Goal: Task Accomplishment & Management: Manage account settings

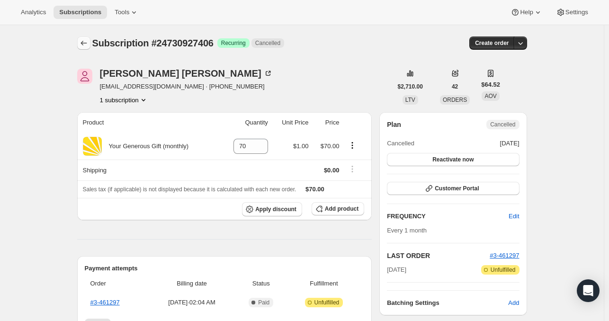
click at [86, 45] on icon "Subscriptions" at bounding box center [83, 42] width 9 height 9
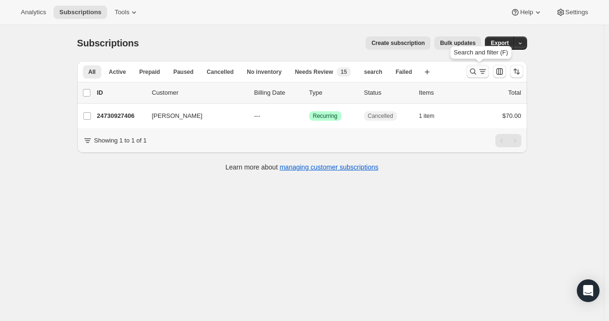
click at [476, 72] on icon "Search and filter results" at bounding box center [473, 71] width 9 height 9
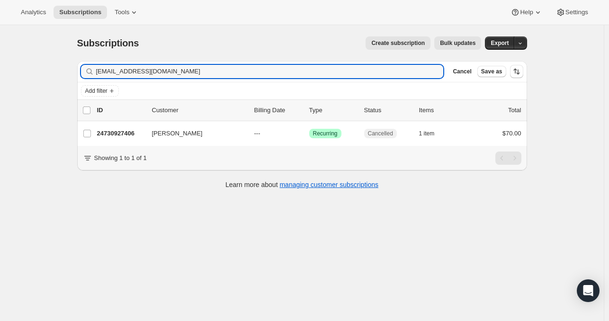
drag, startPoint x: 163, startPoint y: 72, endPoint x: 65, endPoint y: 72, distance: 97.6
click at [65, 72] on div "Subscriptions. This page is ready Subscriptions Create subscription Bulk update…" at bounding box center [302, 185] width 604 height 321
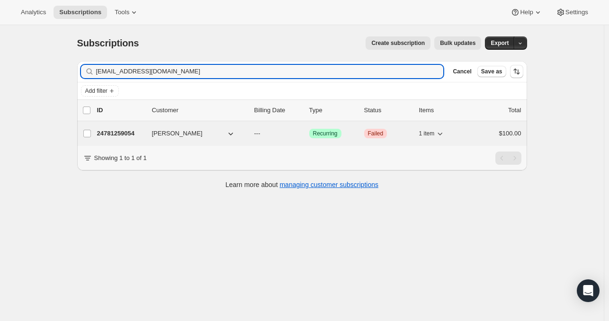
type input "[EMAIL_ADDRESS][DOMAIN_NAME]"
click at [121, 129] on p "24781259054" at bounding box center [120, 133] width 47 height 9
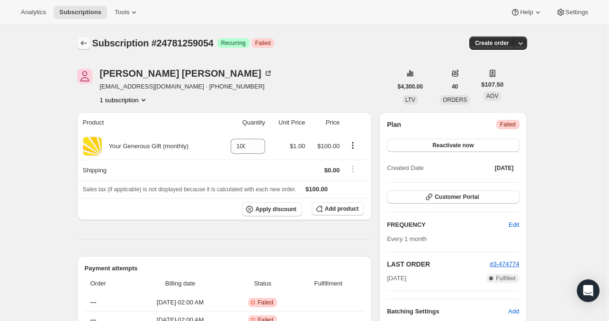
click at [84, 42] on icon "Subscriptions" at bounding box center [84, 43] width 6 height 5
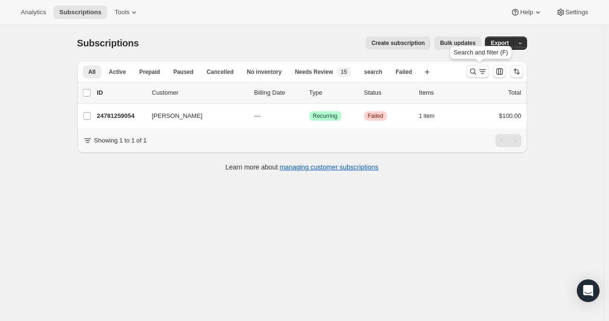
click at [475, 72] on icon "Search and filter results" at bounding box center [473, 71] width 9 height 9
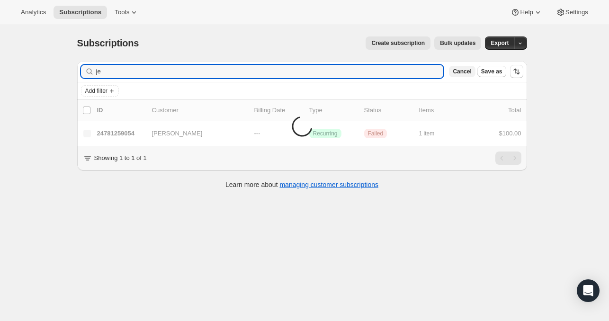
type input "j"
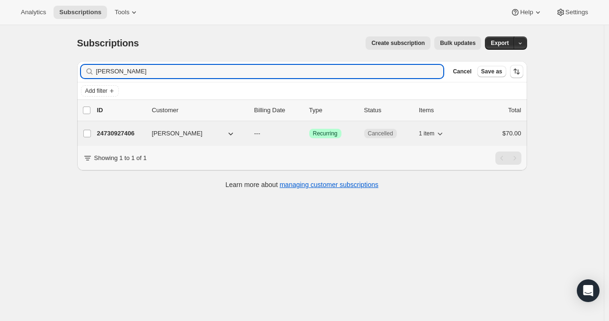
type input "[PERSON_NAME]"
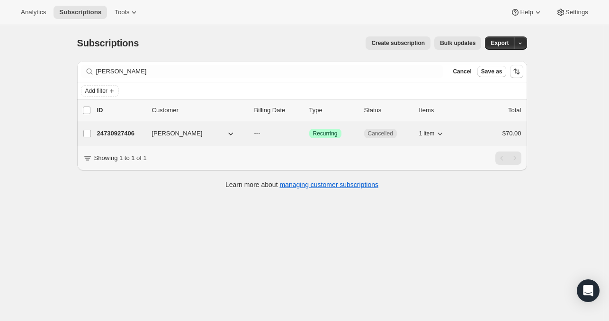
click at [132, 132] on p "24730927406" at bounding box center [120, 133] width 47 height 9
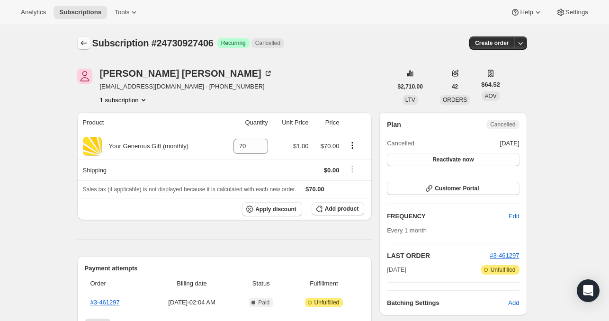
click at [86, 43] on icon "Subscriptions" at bounding box center [83, 42] width 9 height 9
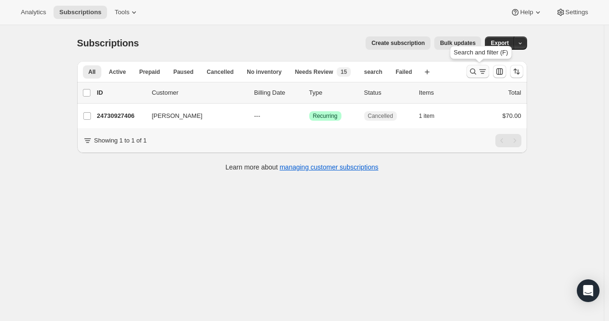
click at [475, 70] on icon "Search and filter results" at bounding box center [473, 71] width 9 height 9
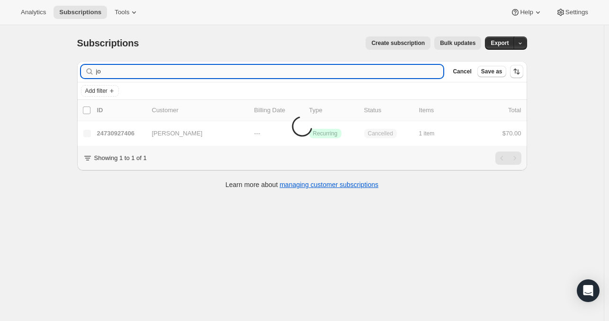
type input "j"
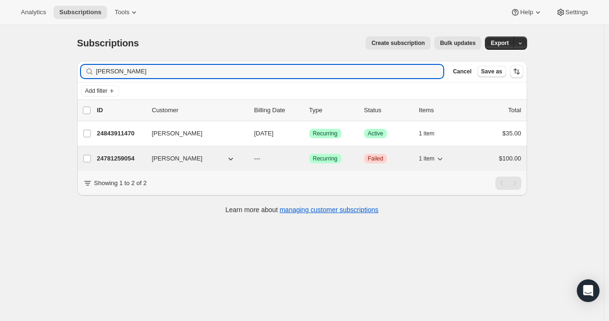
type input "[PERSON_NAME]"
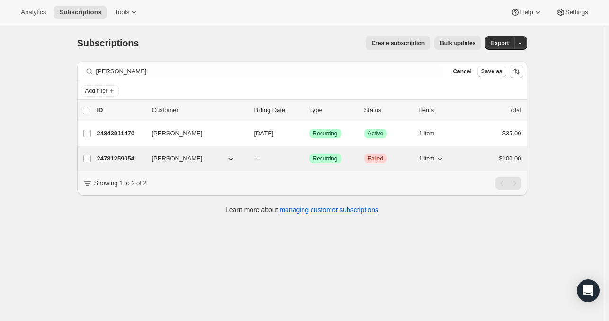
click at [132, 157] on p "24781259054" at bounding box center [120, 158] width 47 height 9
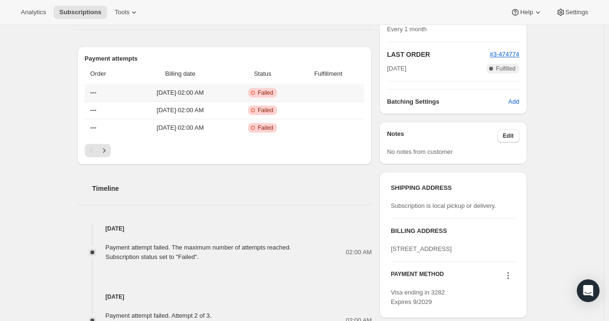
scroll to position [208, 0]
